Goal: Transaction & Acquisition: Subscribe to service/newsletter

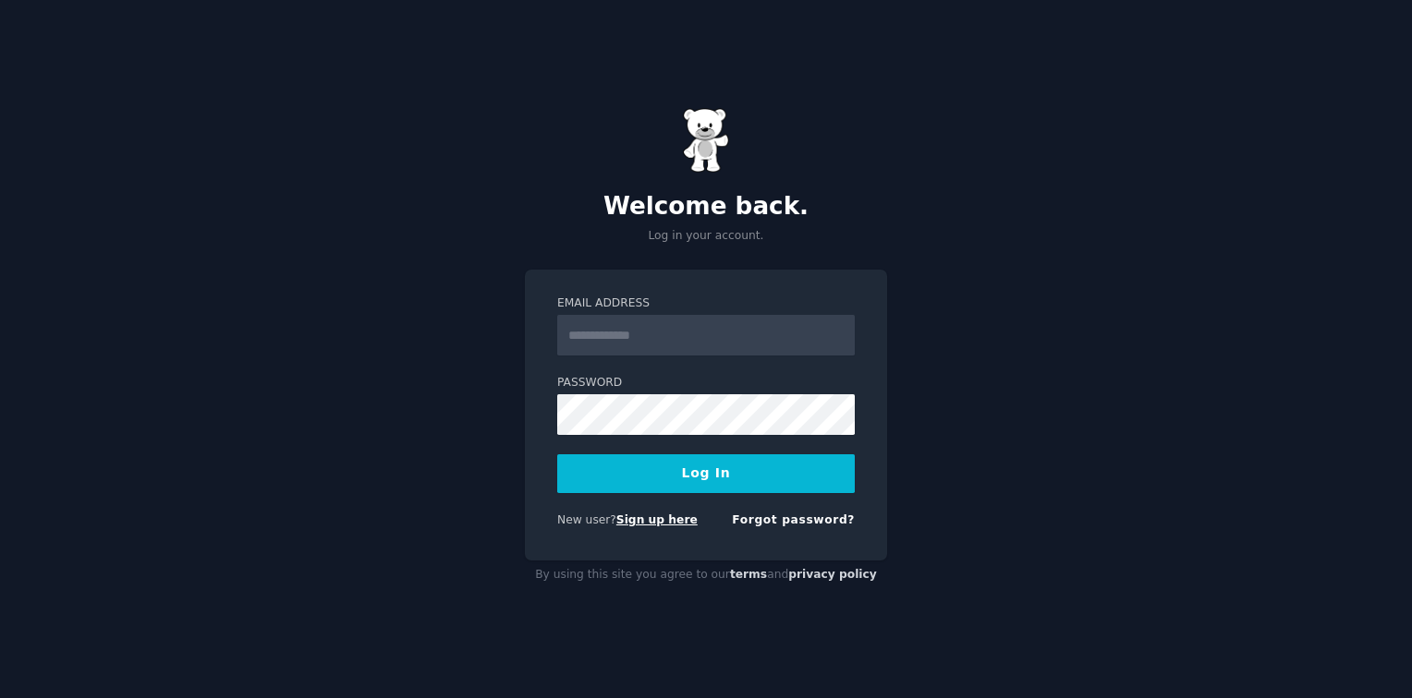
click at [636, 518] on link "Sign up here" at bounding box center [656, 520] width 81 height 13
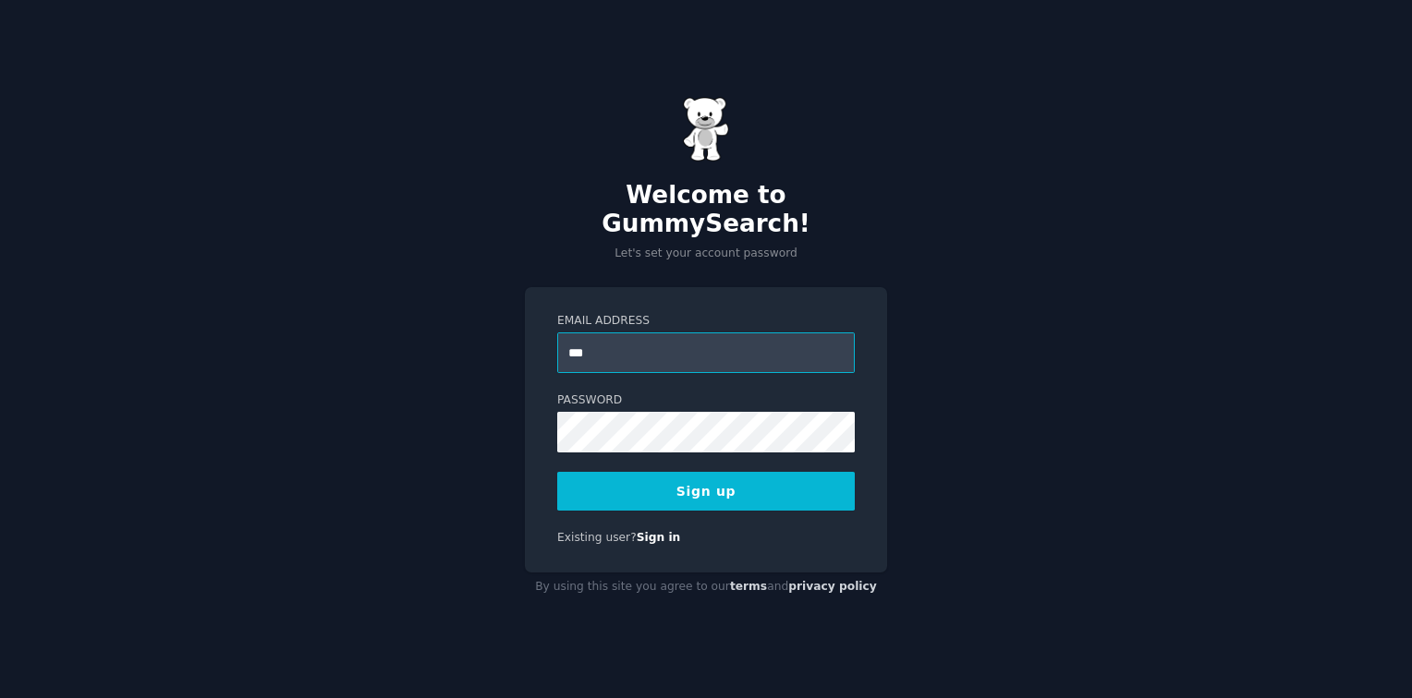
type input "**********"
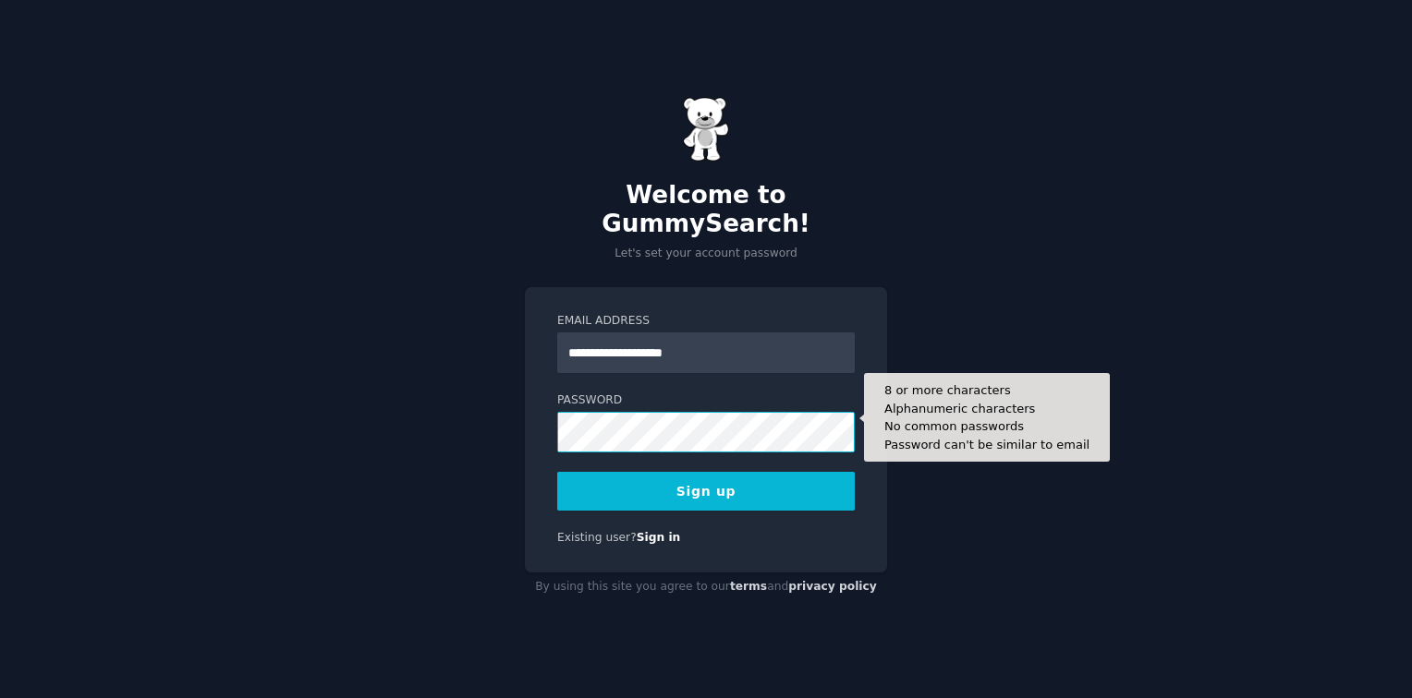
click at [557, 472] on button "Sign up" at bounding box center [705, 491] width 297 height 39
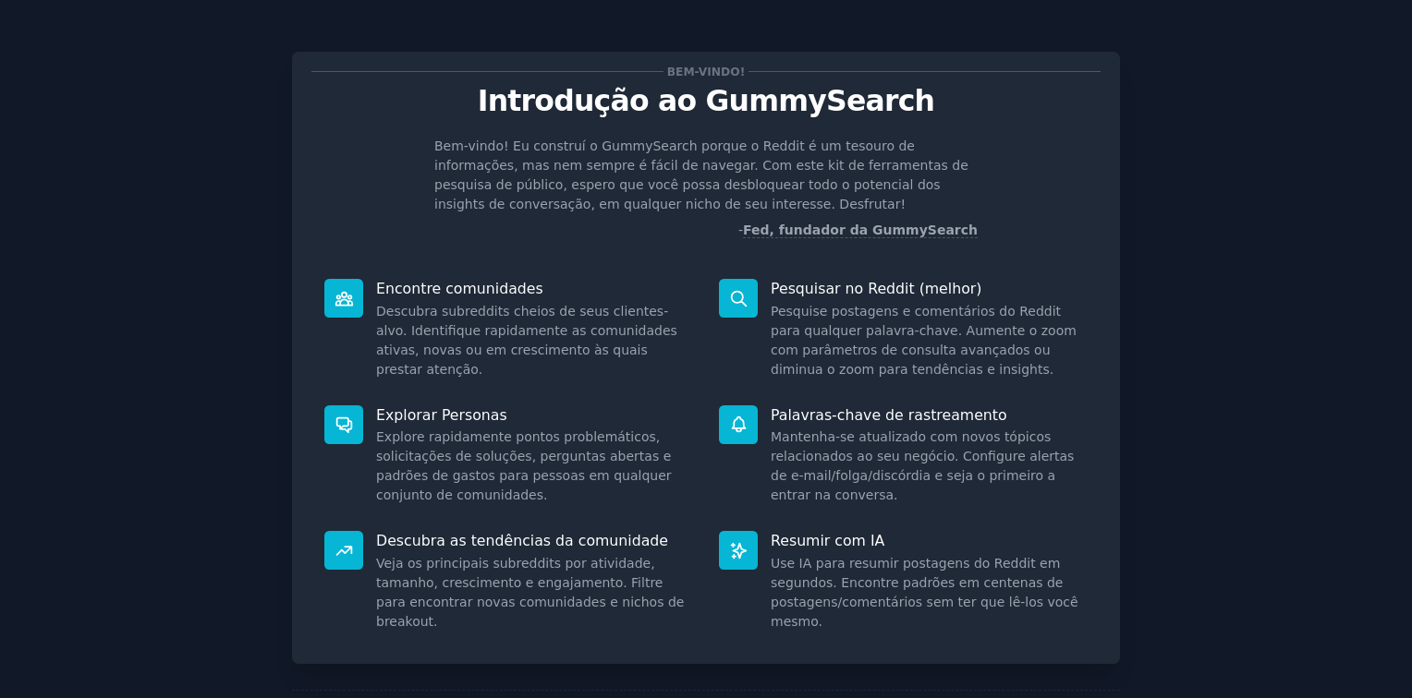
scroll to position [102, 0]
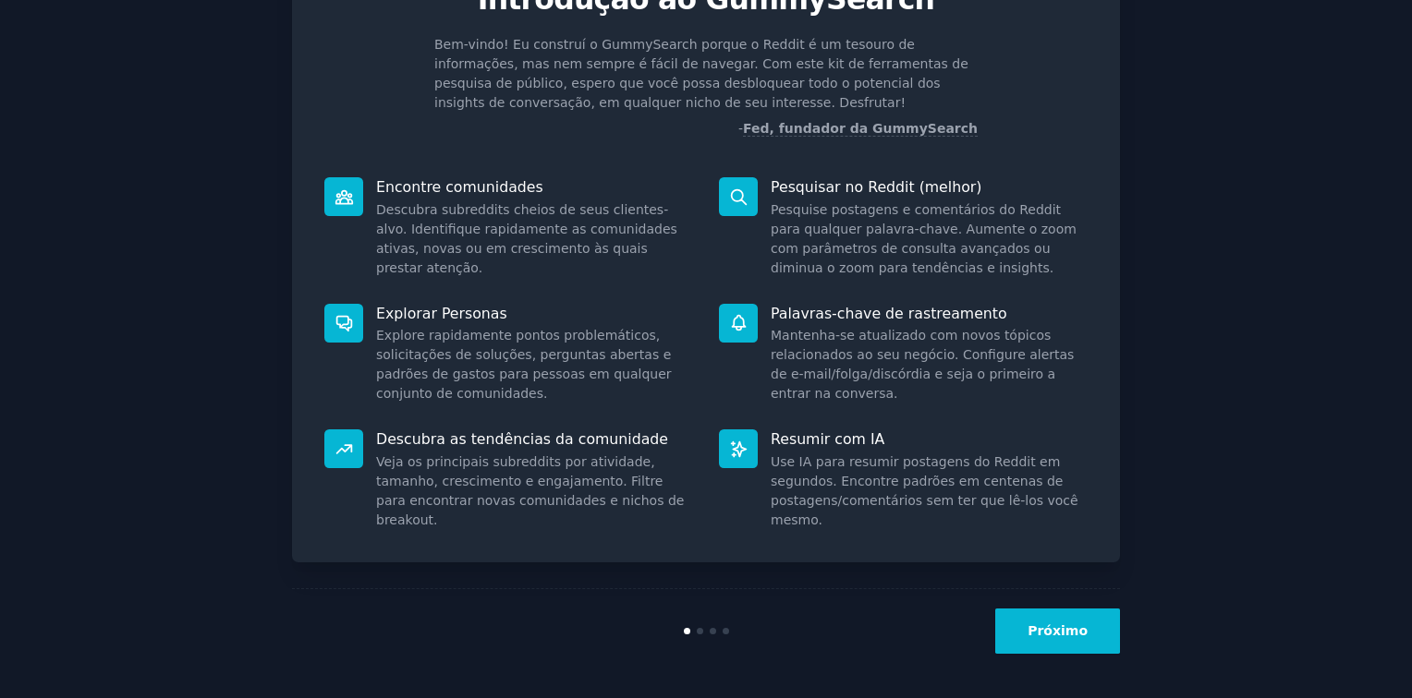
click at [1067, 629] on button "Próximo" at bounding box center [1057, 631] width 125 height 45
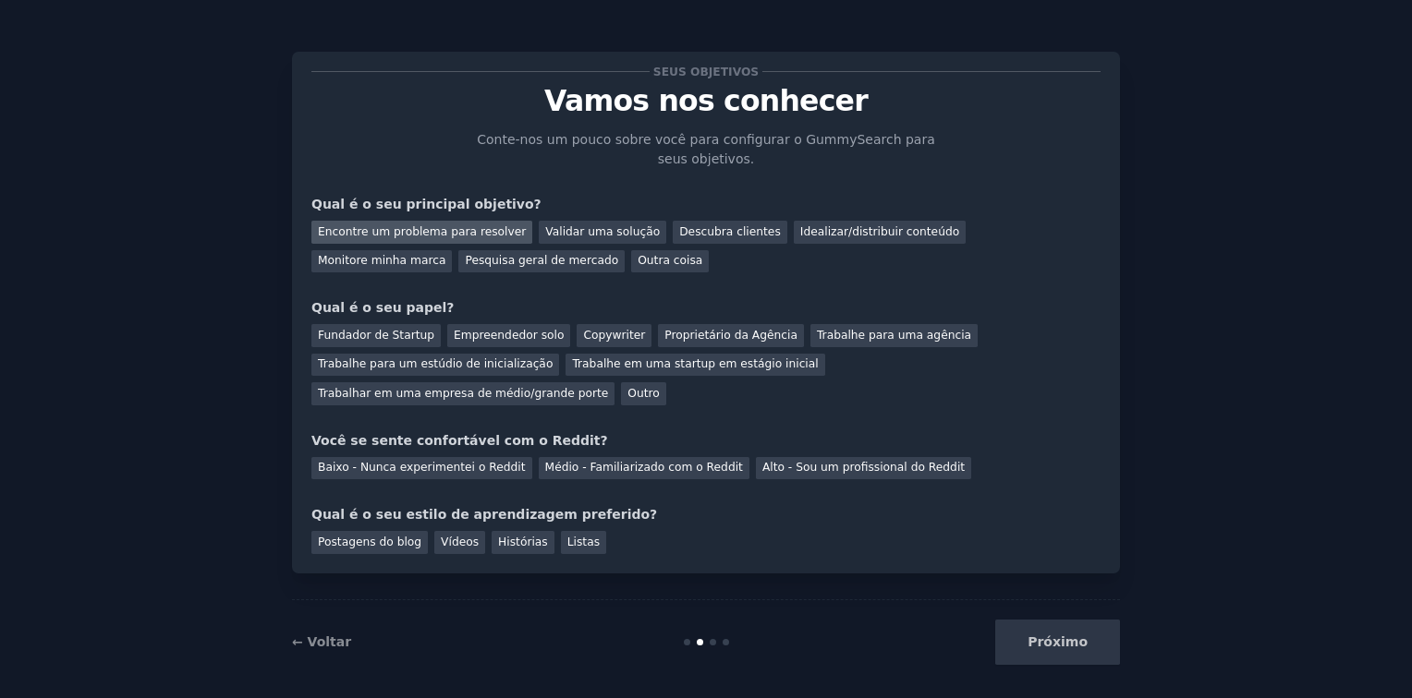
click at [475, 234] on div "Encontre um problema para resolver" at bounding box center [421, 232] width 221 height 23
click at [794, 235] on div "Idealizar/distribuir conteúdo" at bounding box center [880, 232] width 172 height 23
click at [382, 227] on div "Encontre um problema para resolver" at bounding box center [421, 232] width 221 height 23
click at [498, 340] on div "Empreendedor solo" at bounding box center [508, 335] width 123 height 23
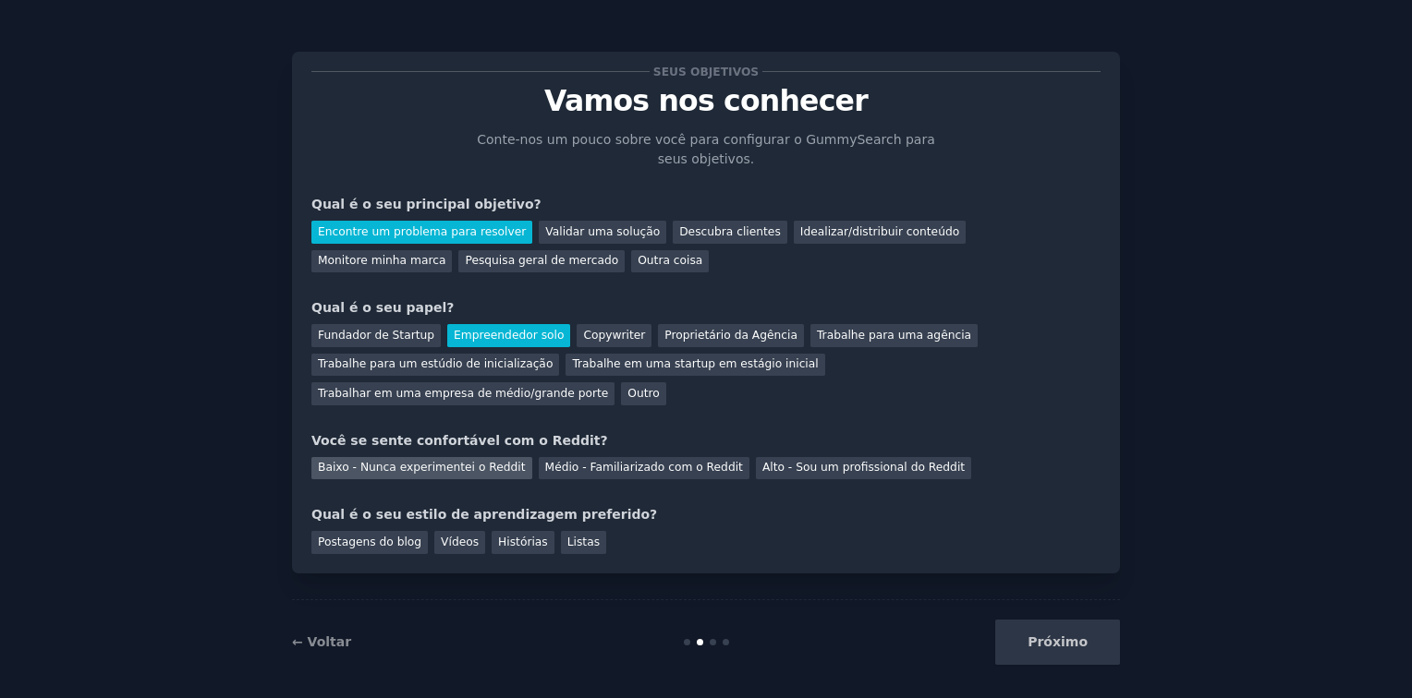
click at [467, 457] on div "Baixo - Nunca experimentei o Reddit" at bounding box center [421, 468] width 221 height 23
click at [447, 531] on div "Vídeos" at bounding box center [459, 542] width 51 height 23
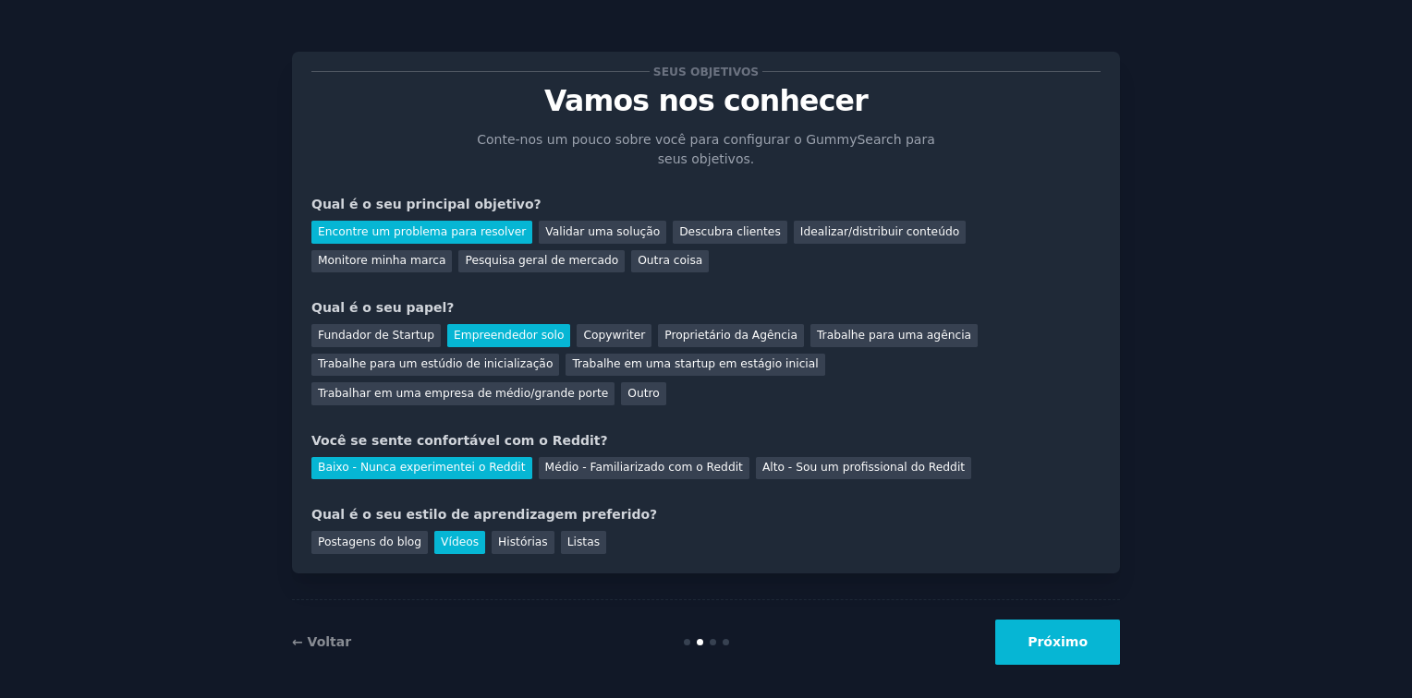
click at [1027, 625] on button "Próximo" at bounding box center [1057, 642] width 125 height 45
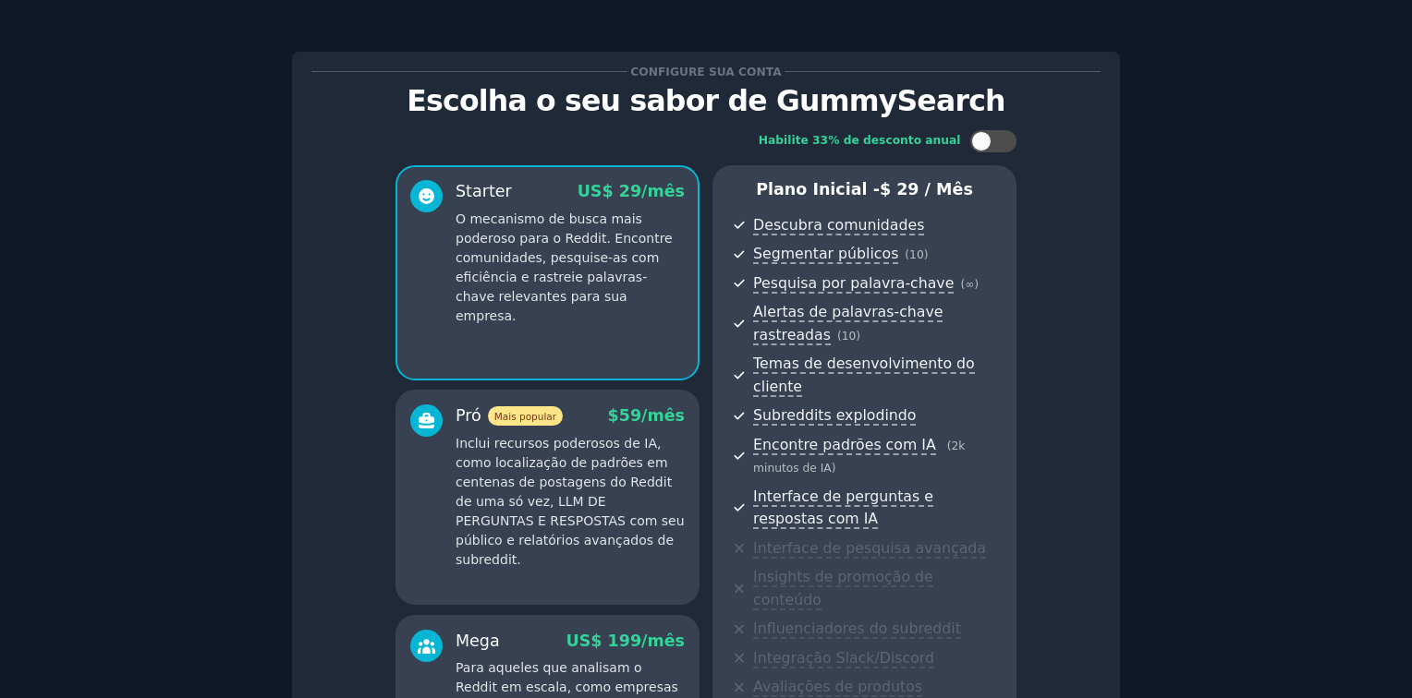
click at [1175, 353] on div "Configure sua conta Escolha o seu sabor de GummySearch Habilite 33% de desconto…" at bounding box center [706, 503] width 1360 height 954
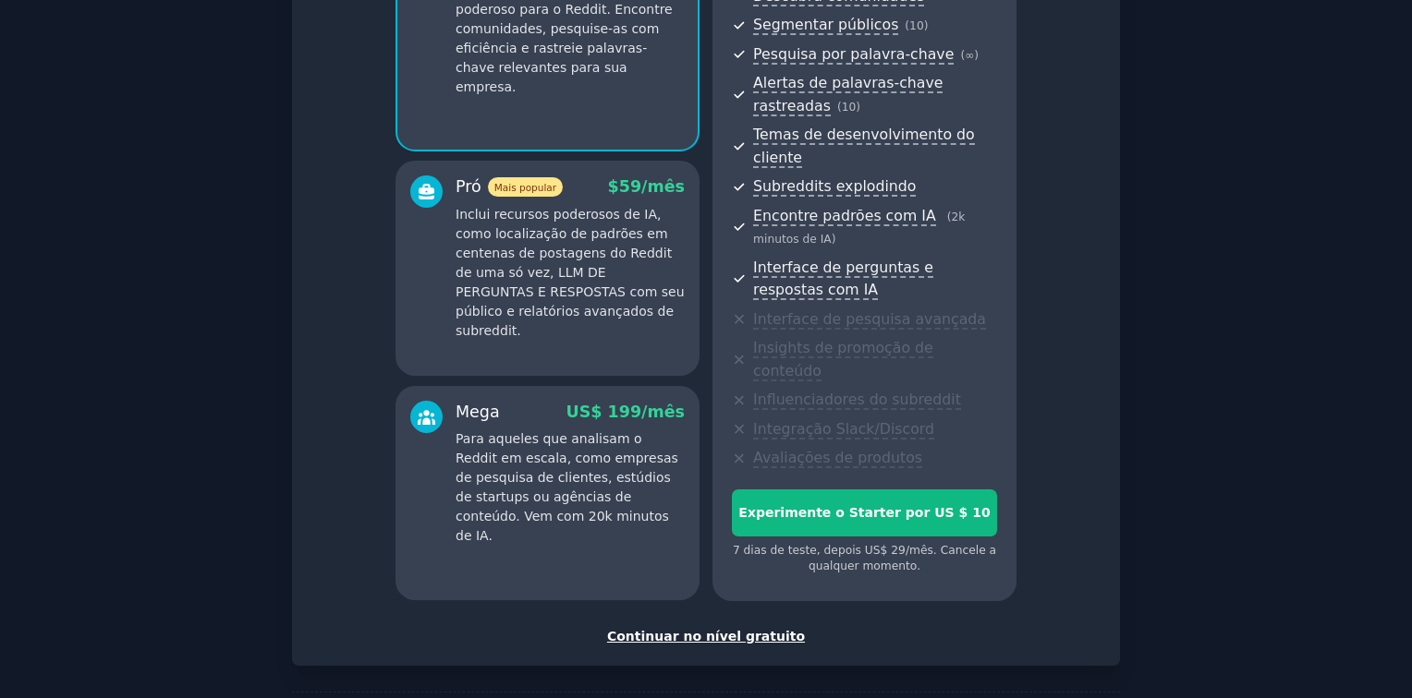
scroll to position [261, 0]
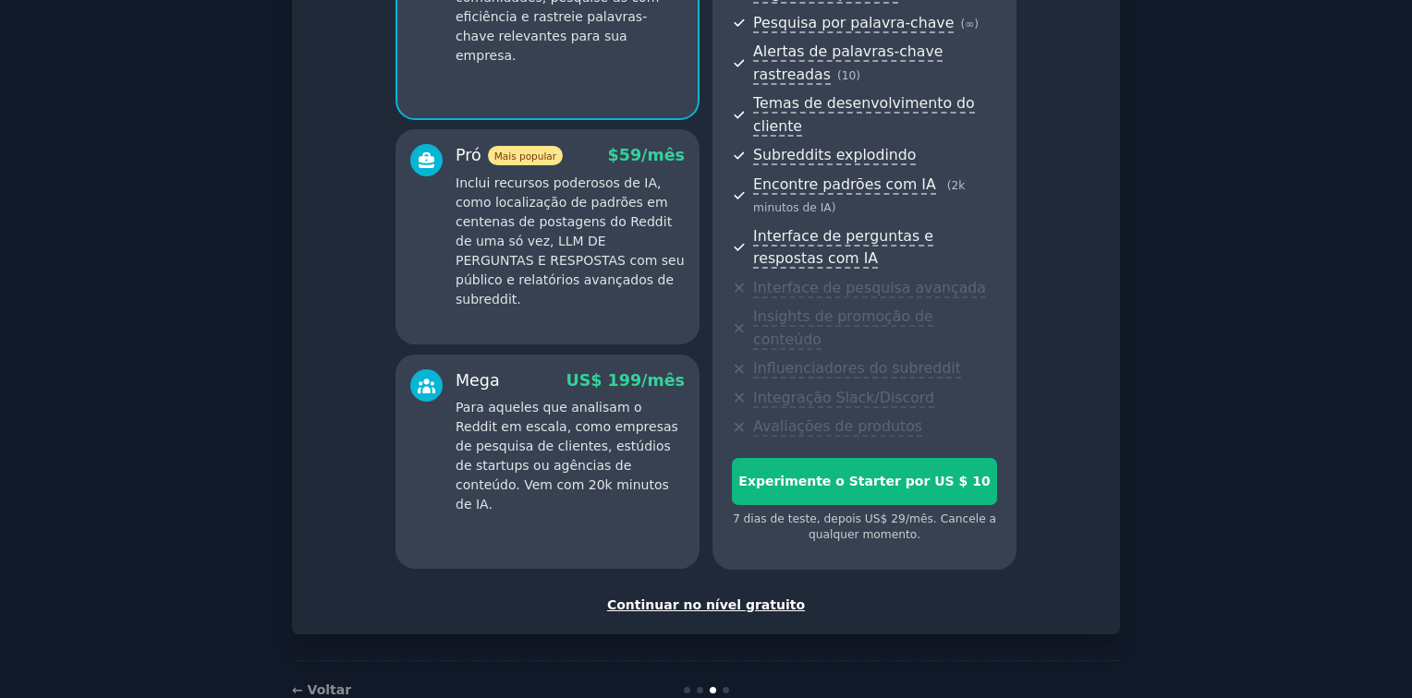
click at [673, 596] on div "Continuar no nível gratuito" at bounding box center [705, 605] width 789 height 19
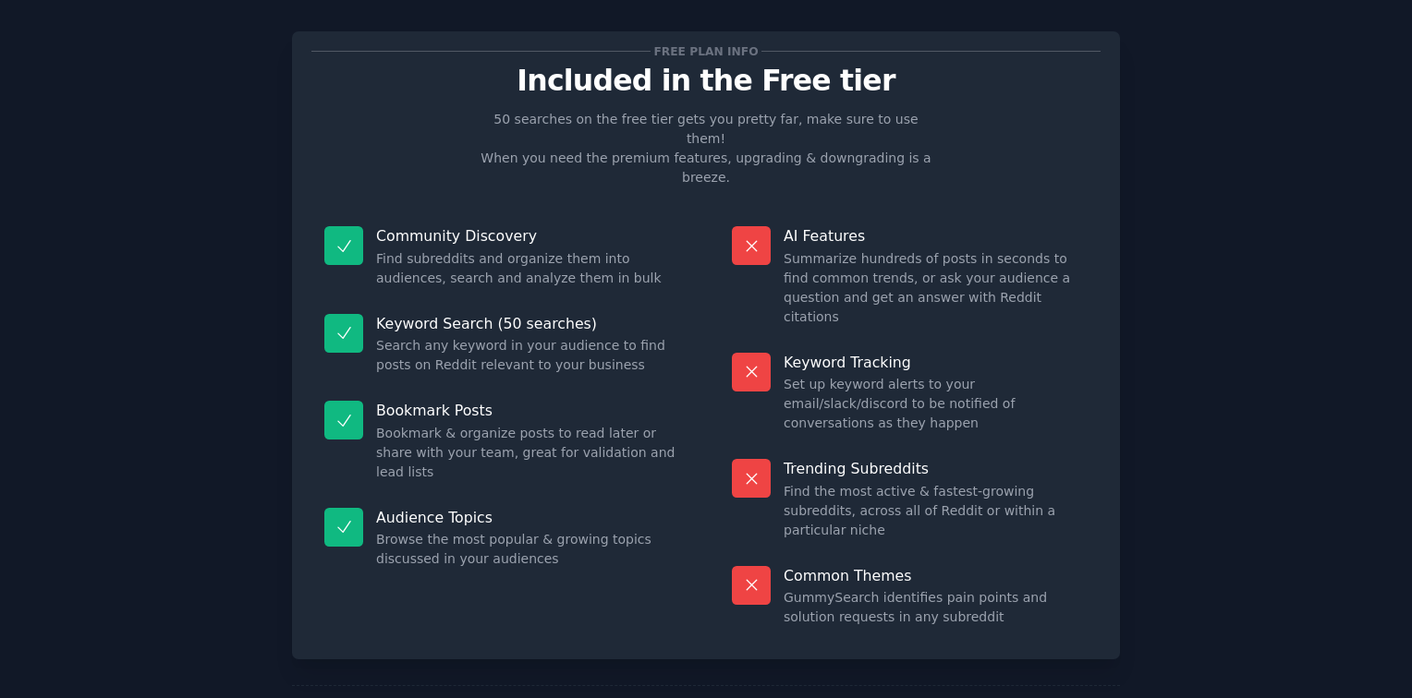
scroll to position [98, 0]
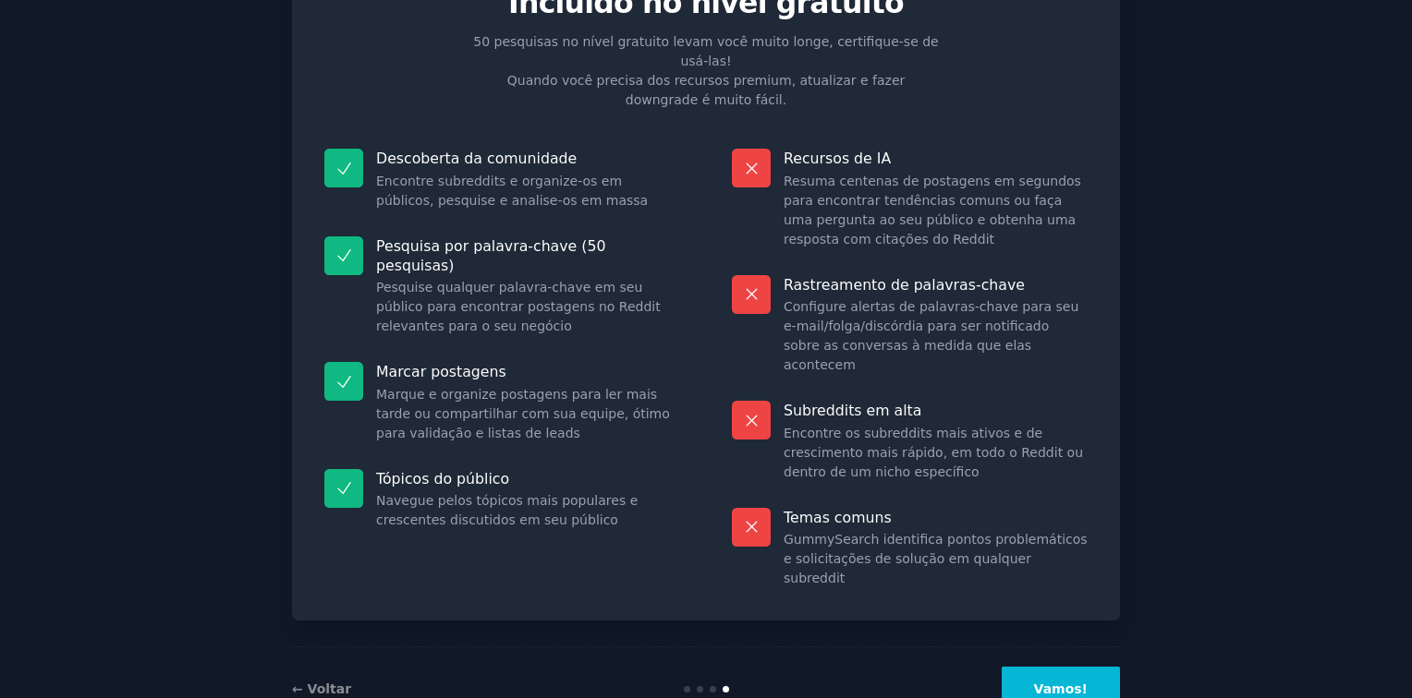
click at [1045, 667] on button "Vamos!" at bounding box center [1060, 689] width 118 height 45
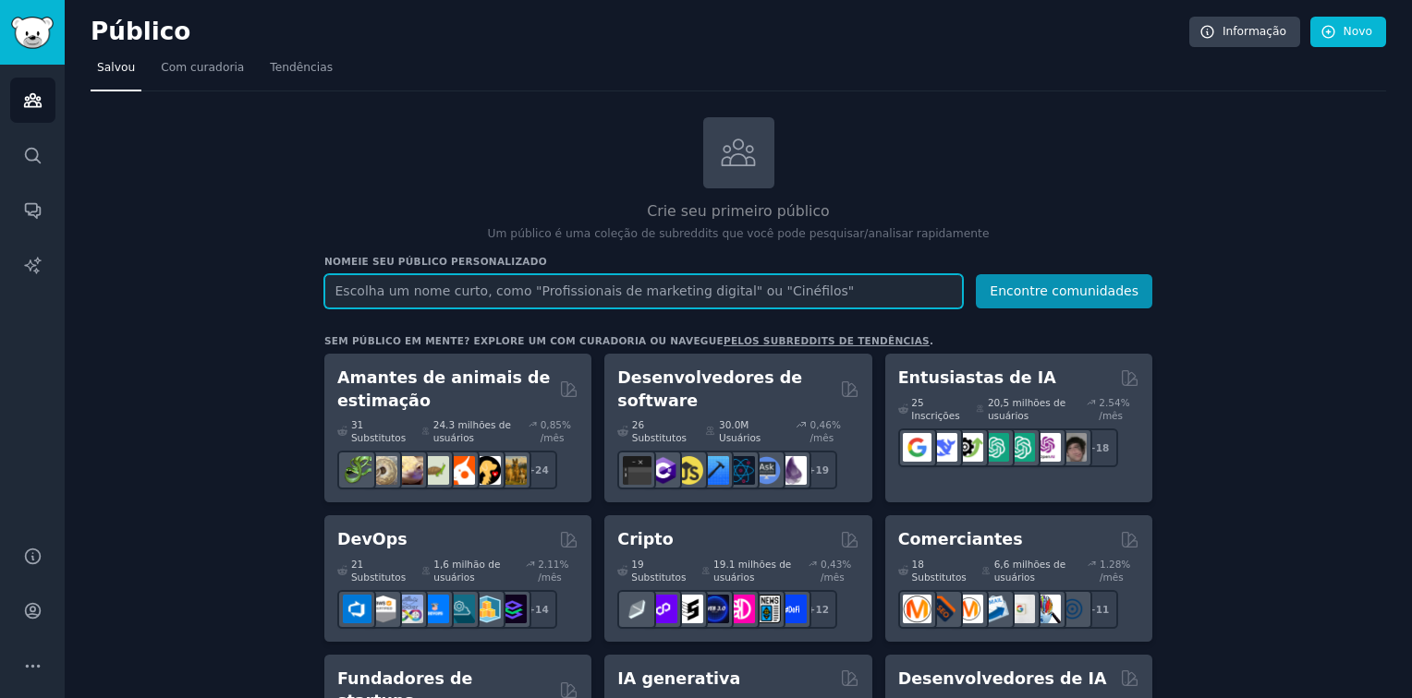
click at [629, 290] on input "text" at bounding box center [643, 291] width 638 height 34
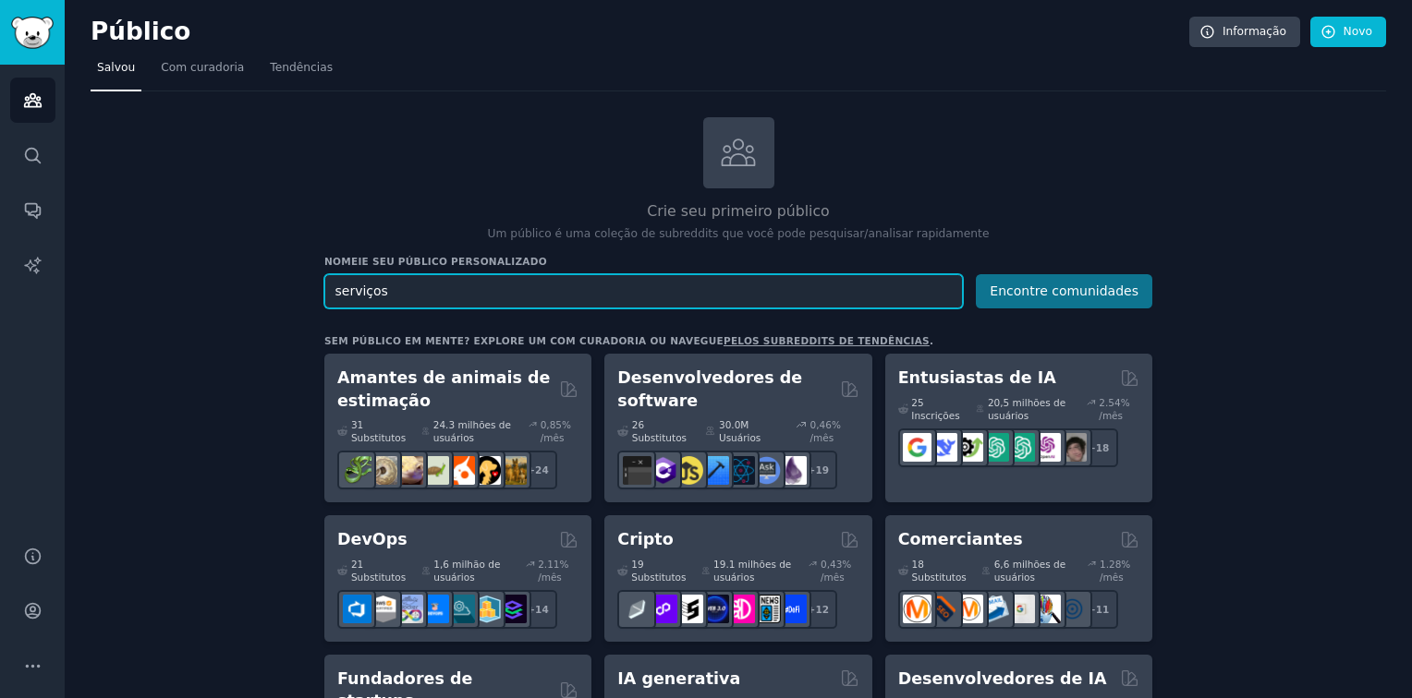
type input "serviços"
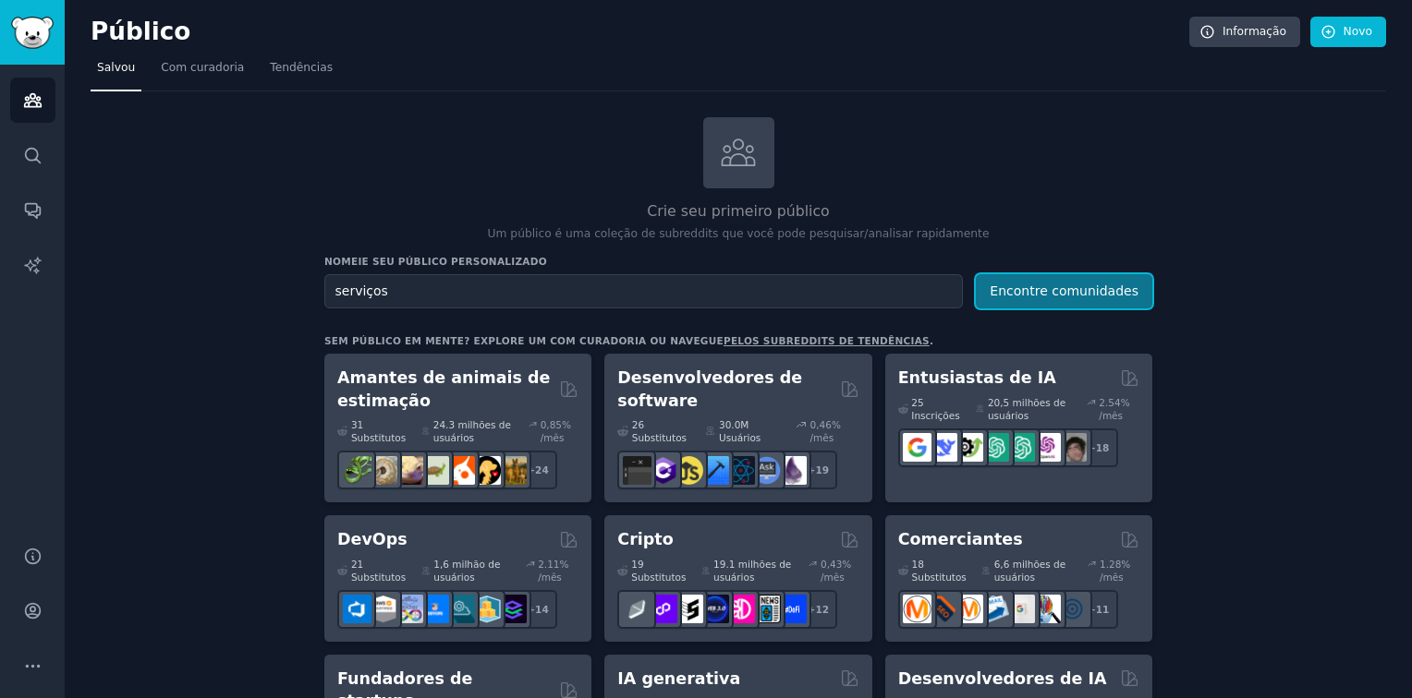
click at [1057, 288] on button "Encontre comunidades" at bounding box center [1064, 291] width 176 height 34
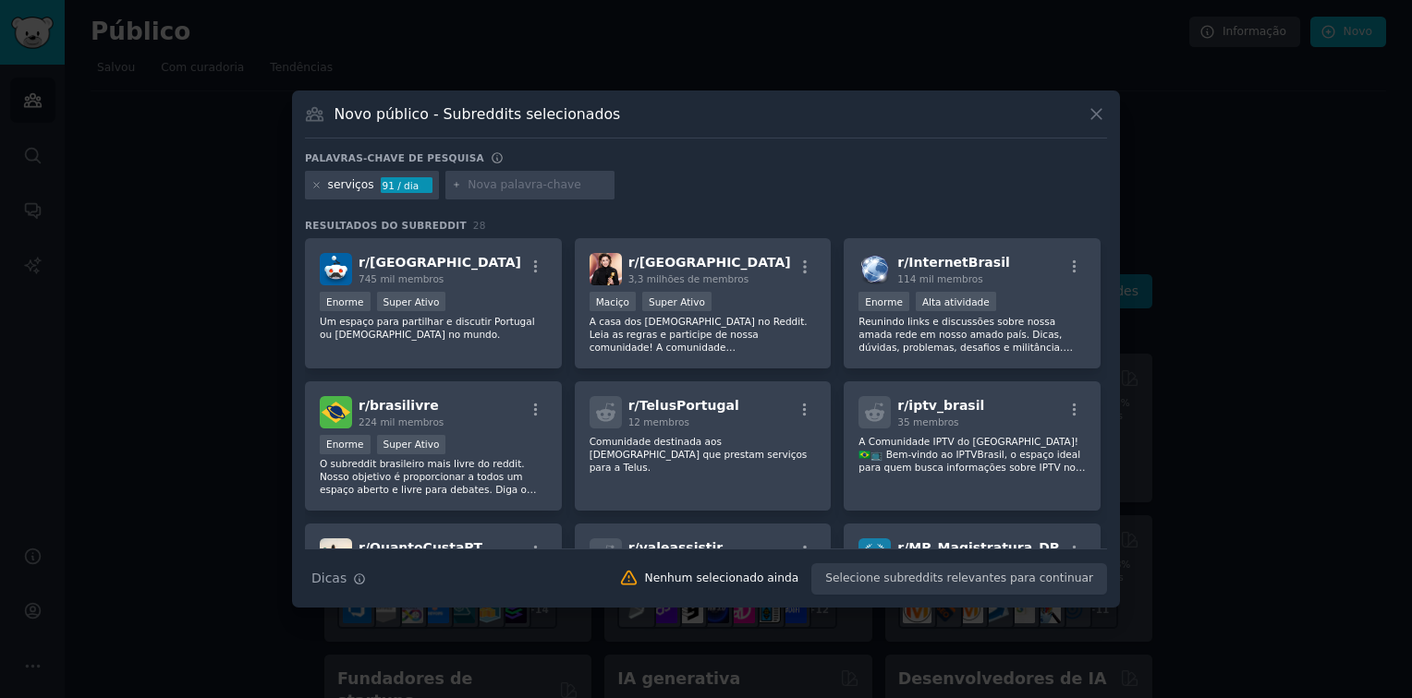
click at [1092, 106] on icon at bounding box center [1095, 113] width 19 height 19
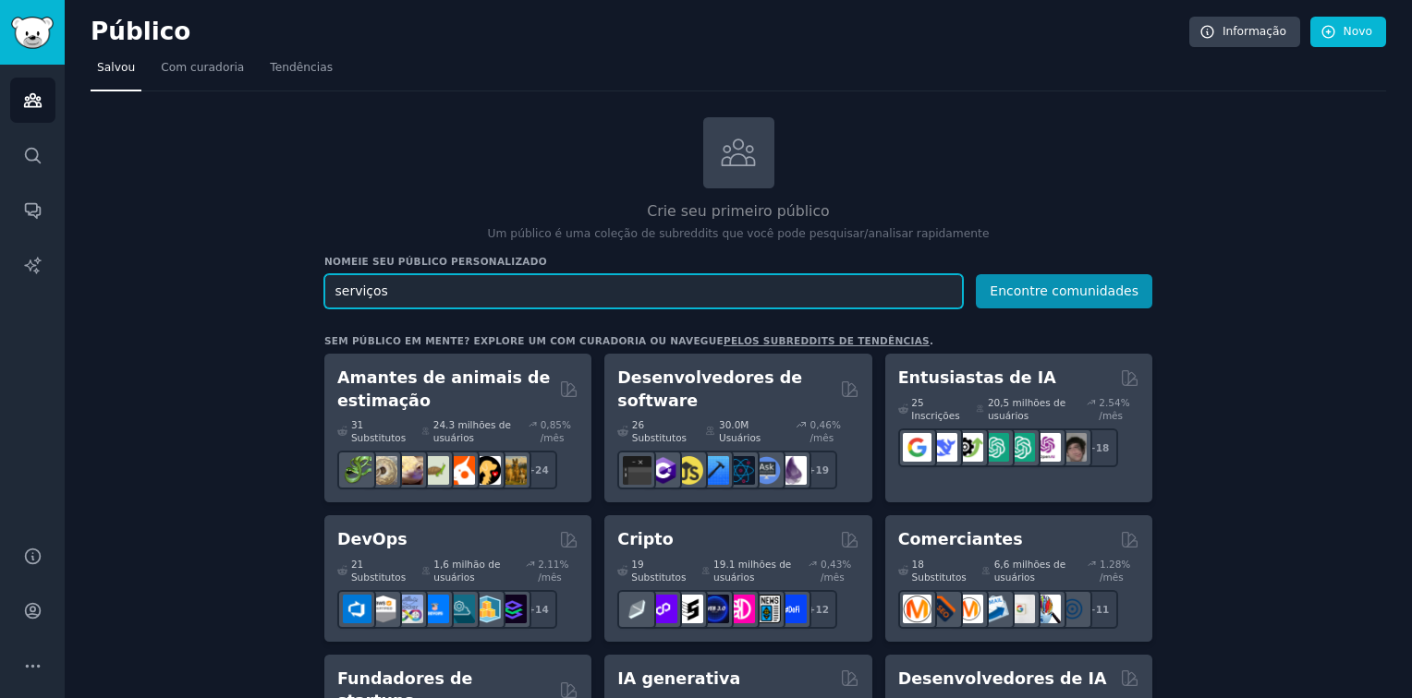
drag, startPoint x: 405, startPoint y: 287, endPoint x: 294, endPoint y: 287, distance: 110.9
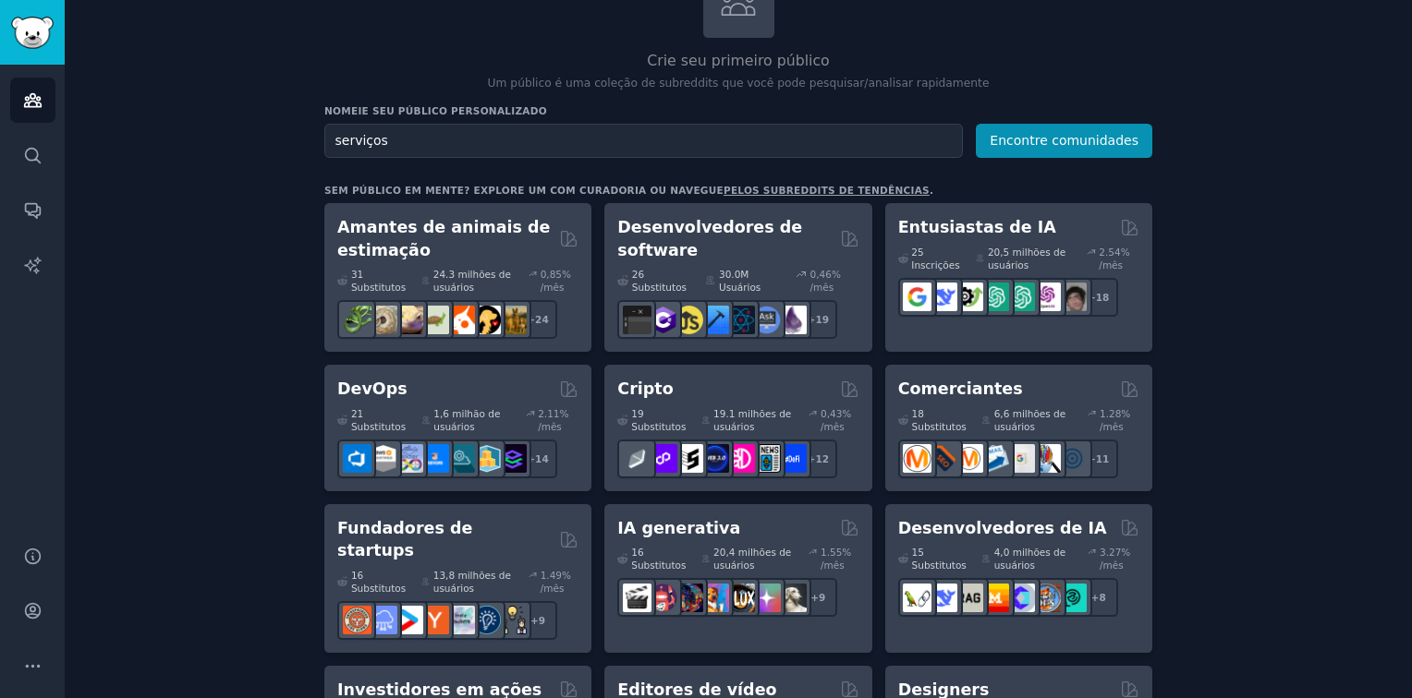
scroll to position [148, 0]
